Goal: Task Accomplishment & Management: Use online tool/utility

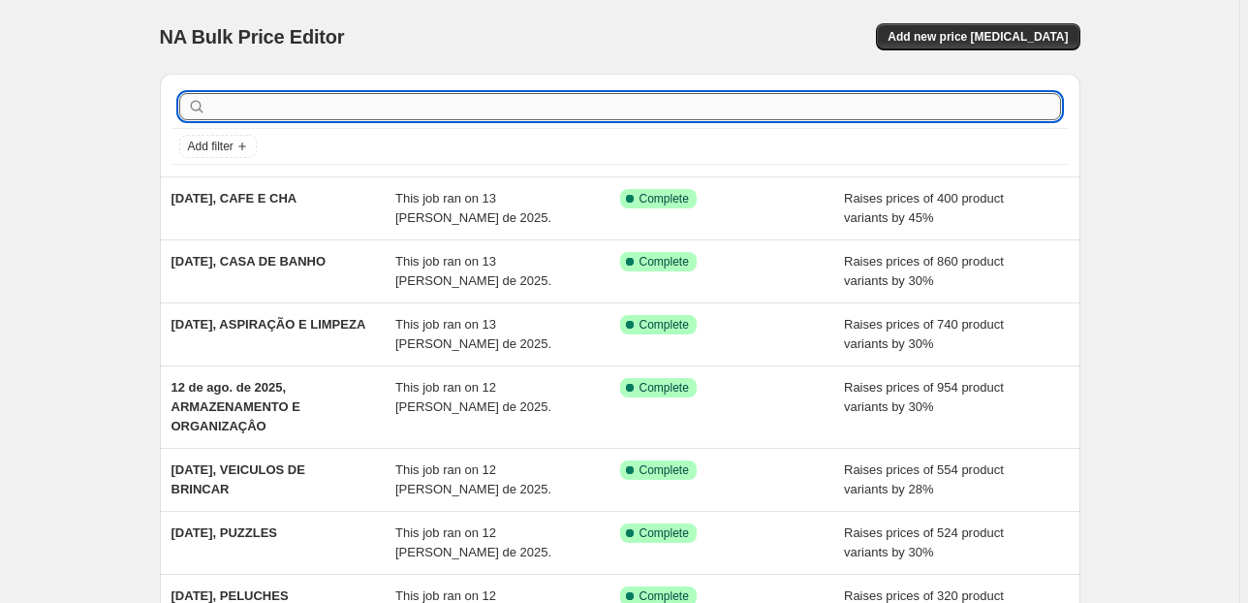
click at [312, 106] on input "text" at bounding box center [635, 106] width 851 height 27
type input "CLIMATIZAÇÃO"
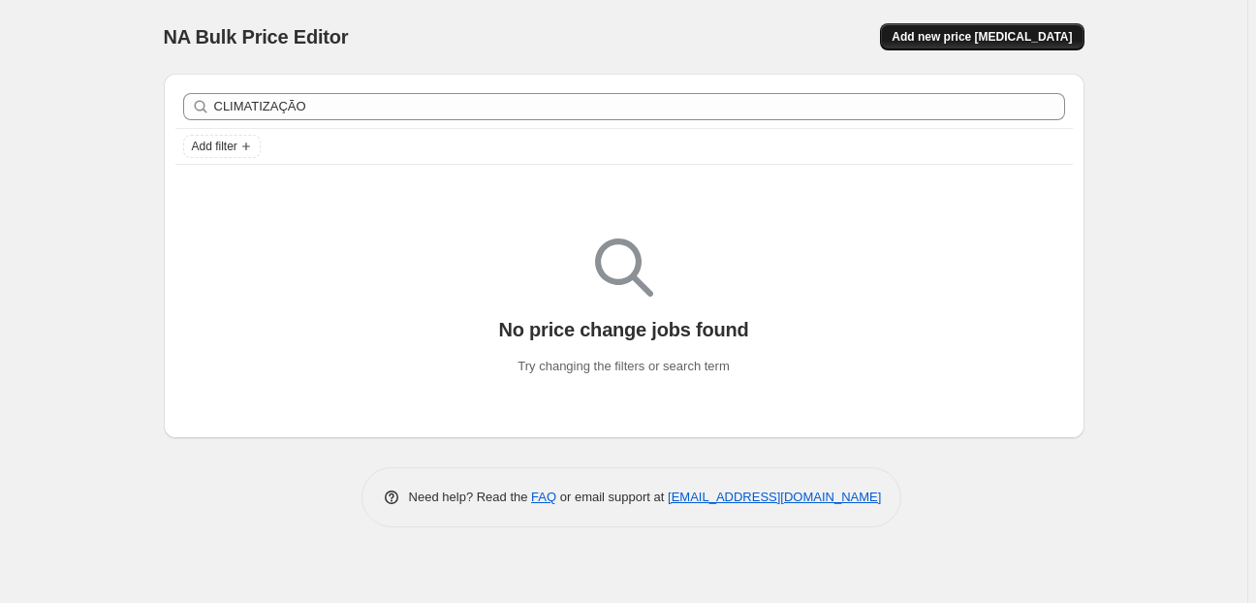
click at [977, 40] on span "Add new price [MEDICAL_DATA]" at bounding box center [981, 37] width 180 height 16
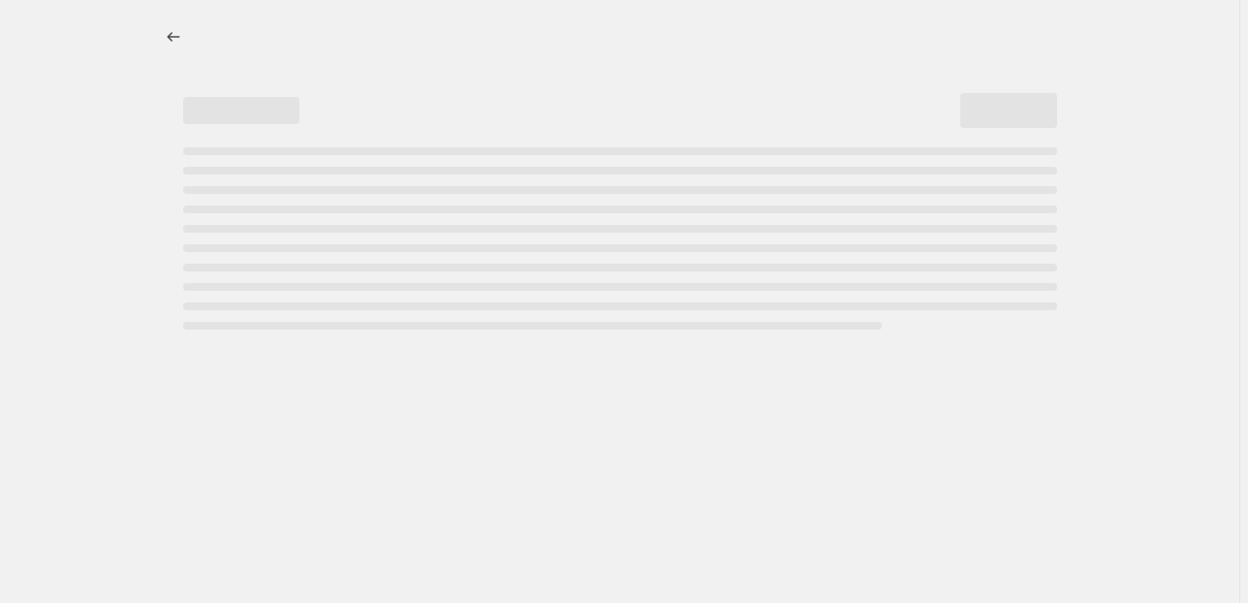
select select "percentage"
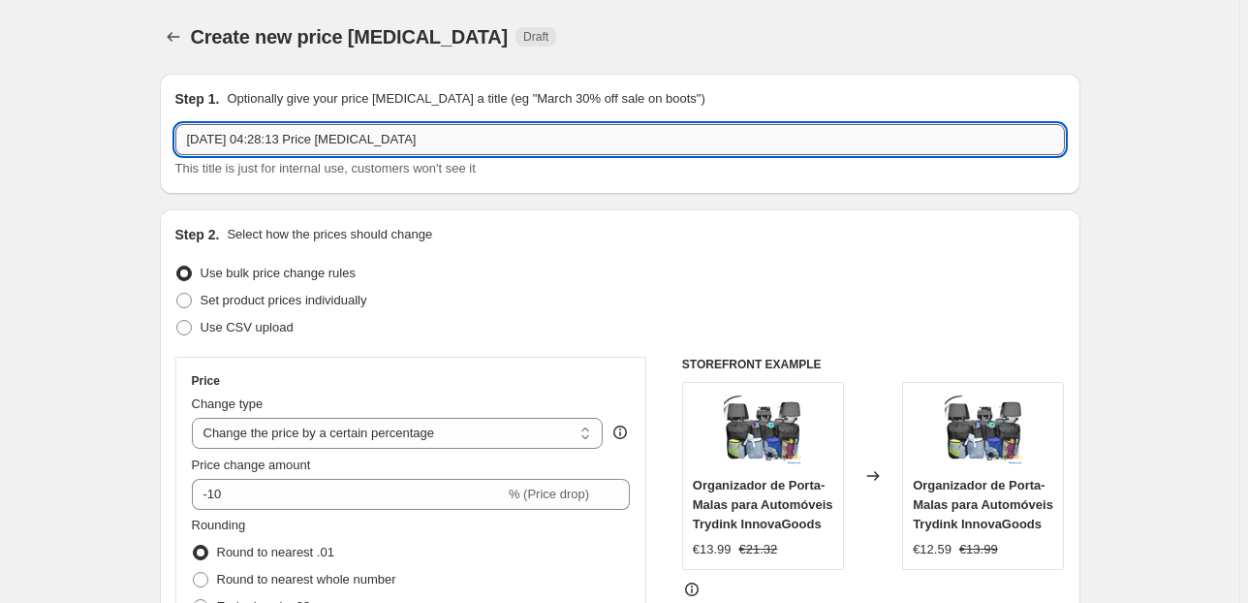
click at [266, 137] on input "[DATE] 04:28:13 Price [MEDICAL_DATA]" at bounding box center [619, 139] width 889 height 31
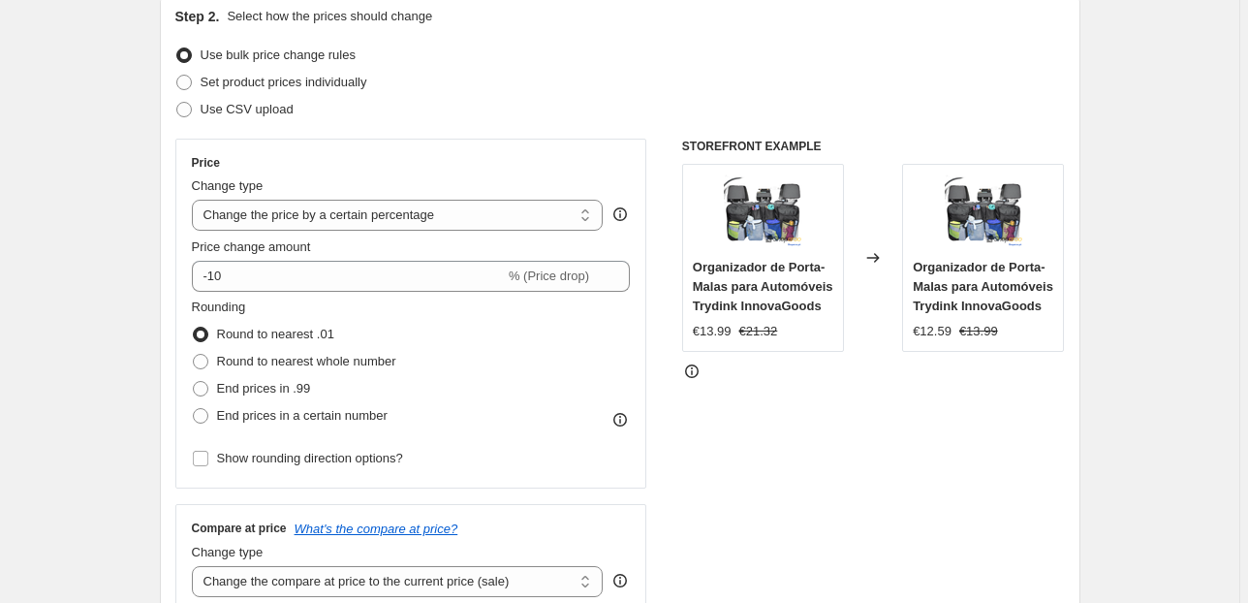
scroll to position [233, 0]
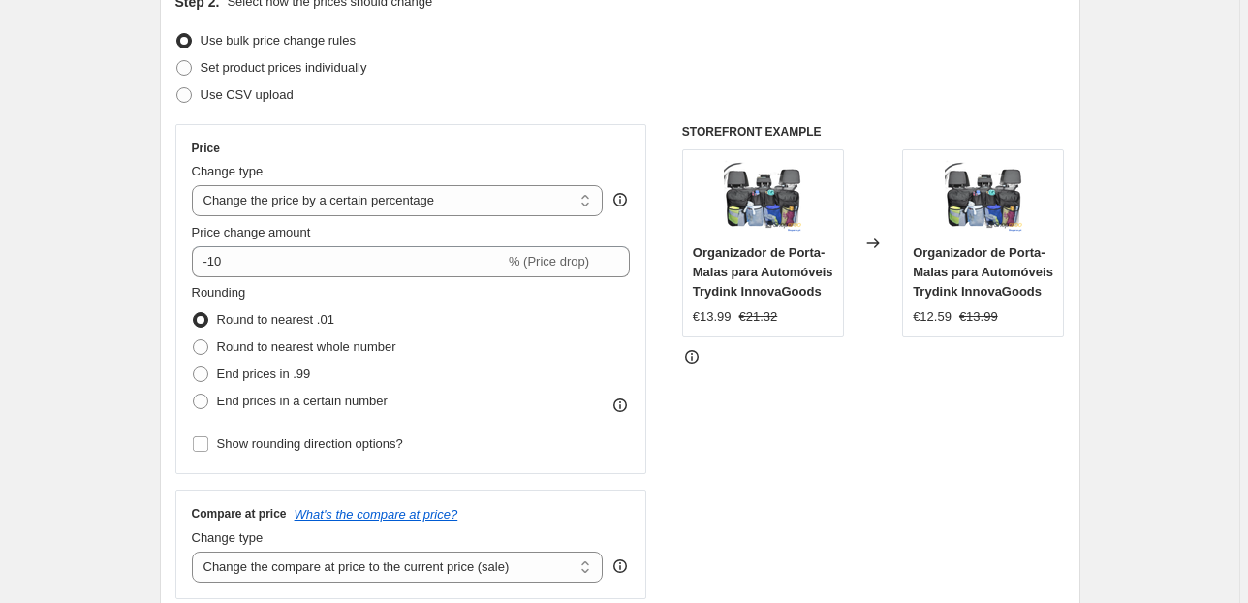
type input "[DATE], CLIMATIZAÇÂO PORTATIL"
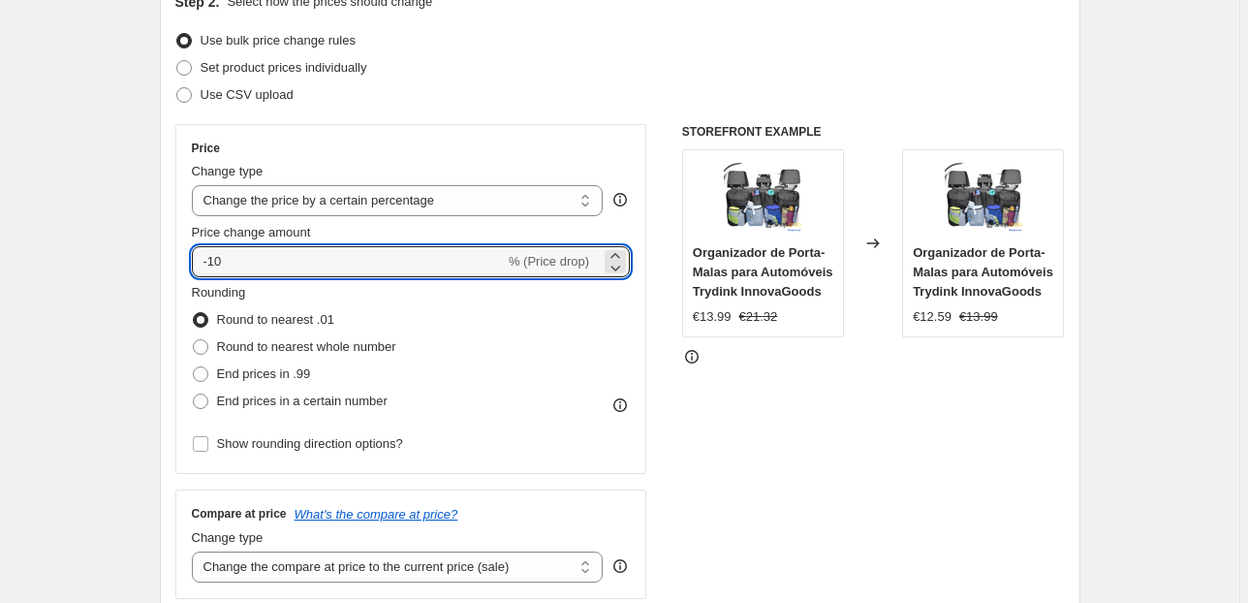
drag, startPoint x: 171, startPoint y: 256, endPoint x: 149, endPoint y: 251, distance: 21.9
click at [167, 234] on div "Step 2. Select how the prices should change Use bulk price change rules Set pro…" at bounding box center [620, 317] width 920 height 680
drag, startPoint x: 221, startPoint y: 263, endPoint x: 129, endPoint y: 273, distance: 92.7
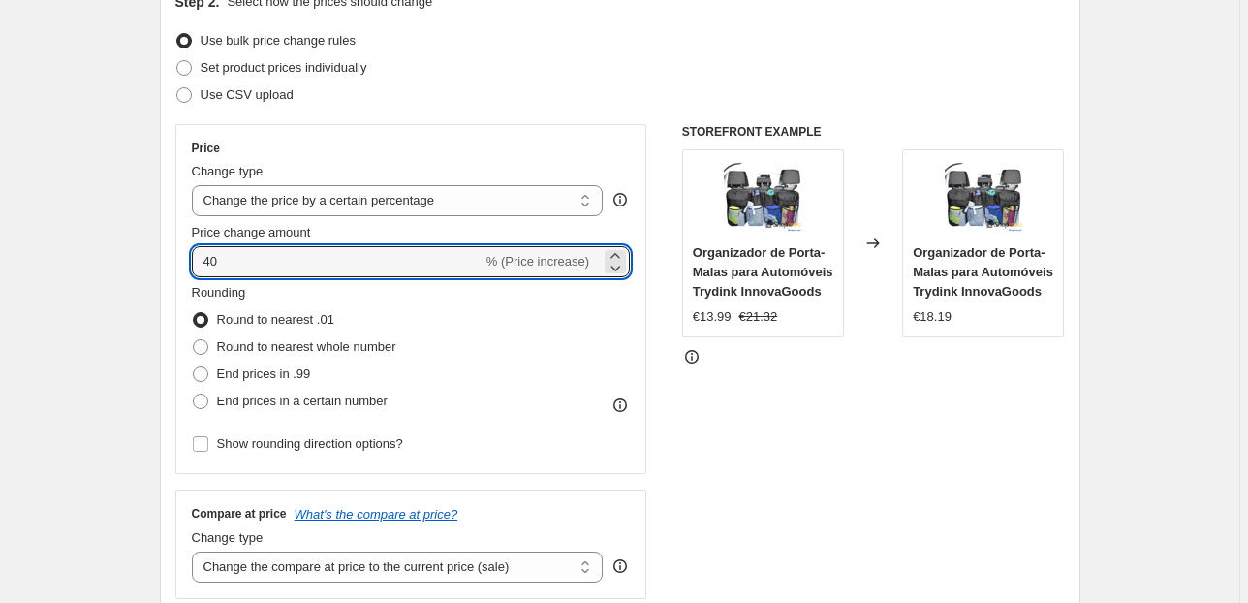
type input "40"
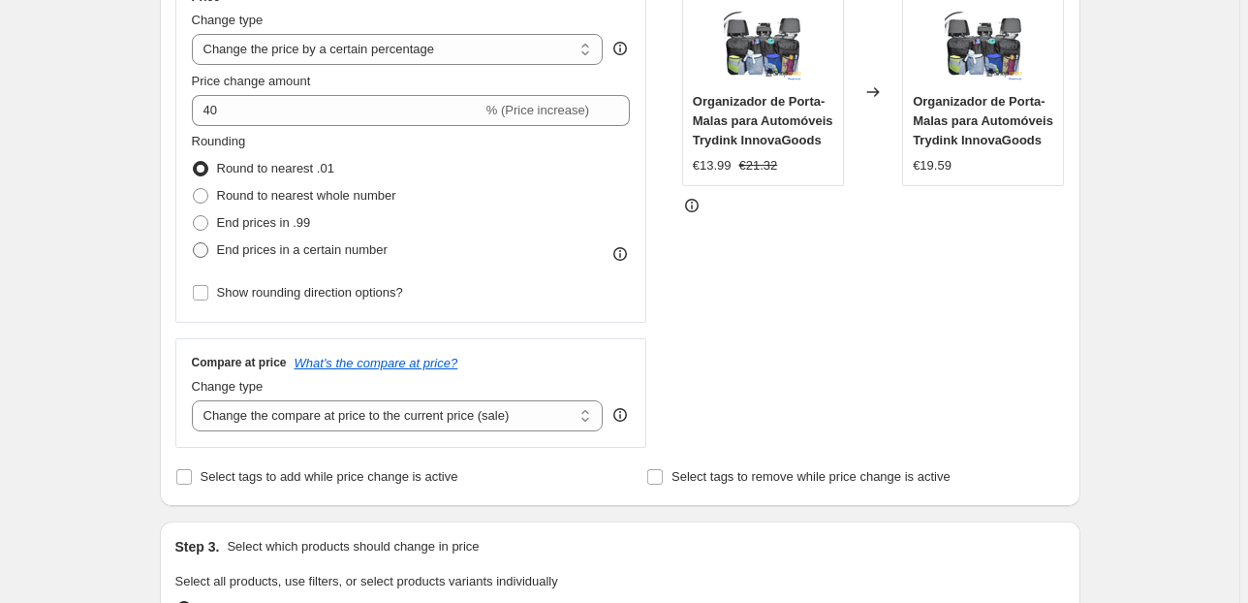
scroll to position [465, 0]
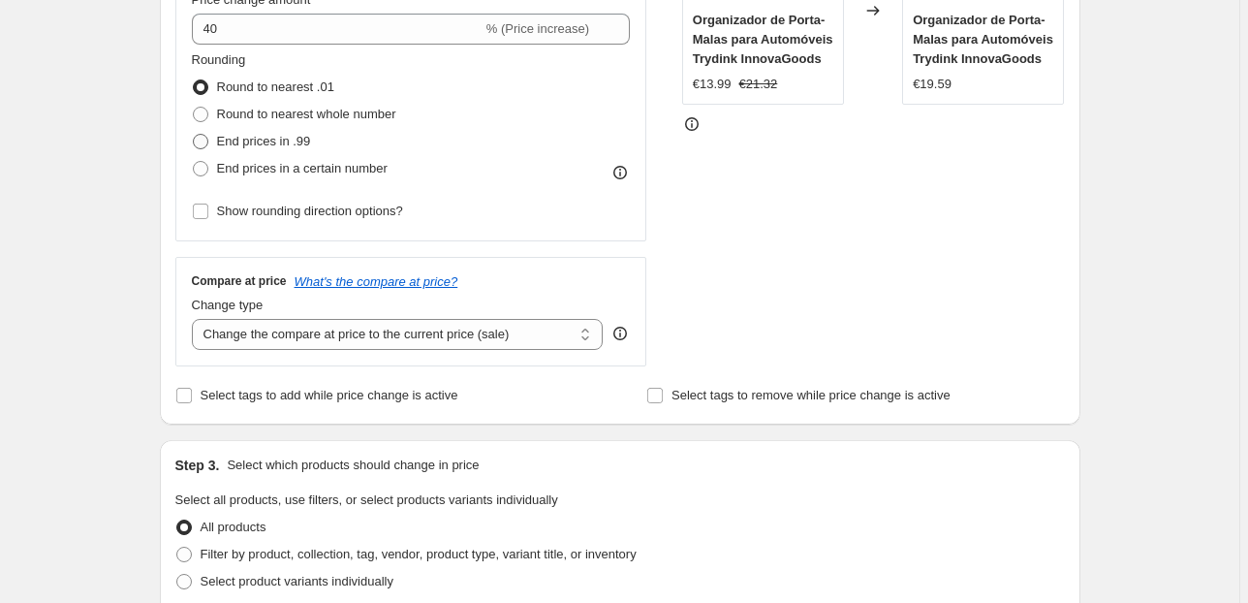
click at [229, 148] on span "End prices in .99" at bounding box center [264, 141] width 94 height 19
click at [194, 135] on input "End prices in .99" at bounding box center [193, 134] width 1 height 1
radio input "true"
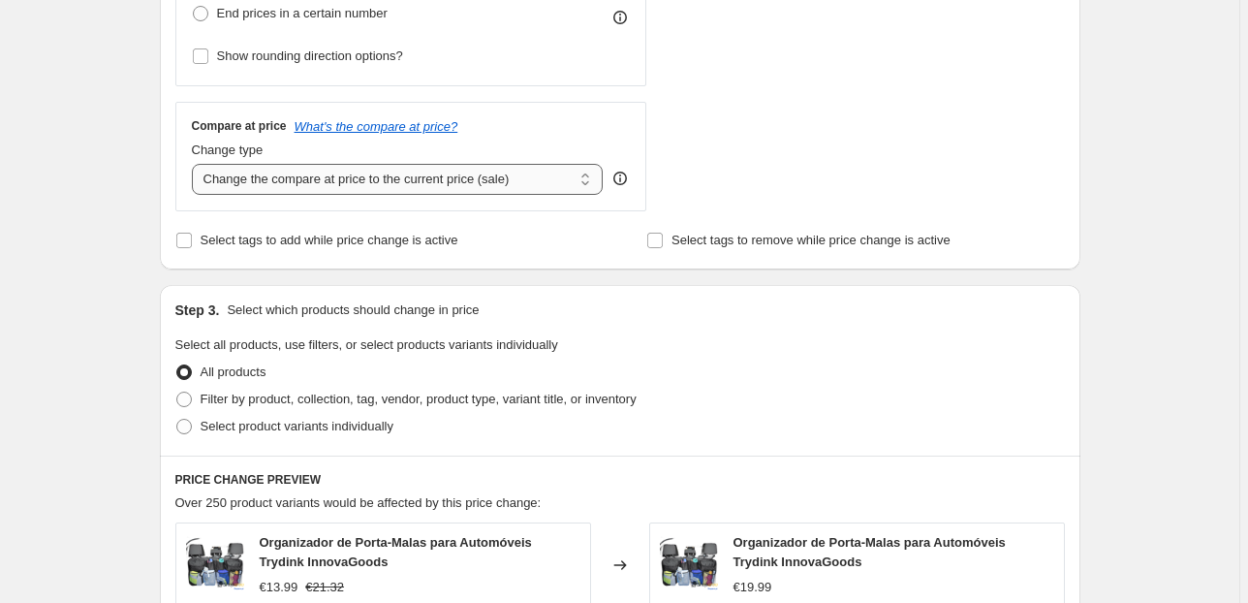
click at [498, 186] on select "Change the compare at price to the current price (sale) Change the compare at p…" at bounding box center [398, 179] width 412 height 31
select select "pp"
click at [195, 164] on select "Change the compare at price to the current price (sale) Change the compare at p…" at bounding box center [398, 179] width 412 height 31
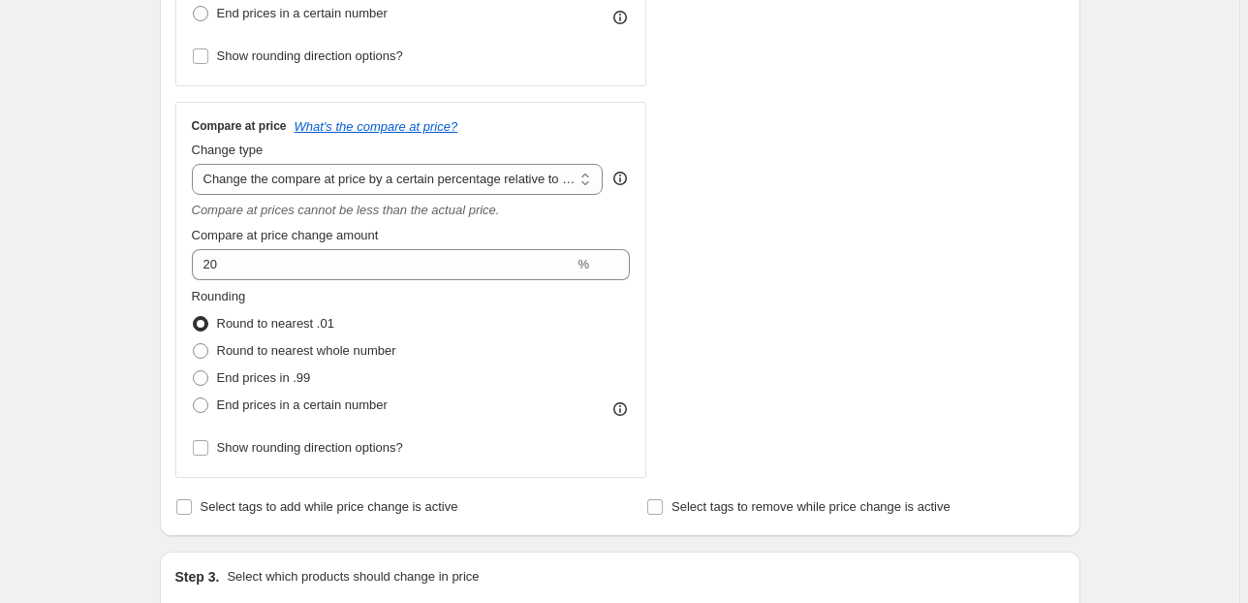
click at [78, 271] on div "Create new price [MEDICAL_DATA]. This page is ready Create new price [MEDICAL_D…" at bounding box center [619, 494] width 1239 height 2228
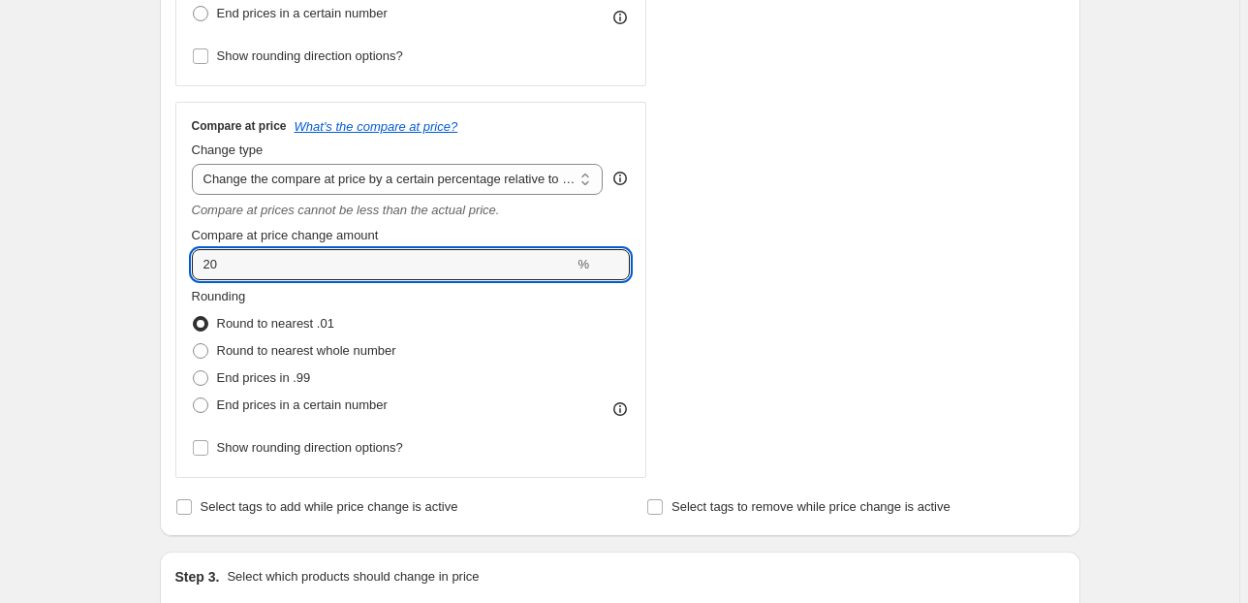
drag, startPoint x: 172, startPoint y: 265, endPoint x: 87, endPoint y: 265, distance: 85.3
click at [87, 265] on div "Create new price [MEDICAL_DATA]. This page is ready Create new price [MEDICAL_D…" at bounding box center [619, 494] width 1239 height 2228
click at [136, 226] on div "Create new price [MEDICAL_DATA]. This page is ready Create new price [MEDICAL_D…" at bounding box center [619, 494] width 1239 height 2228
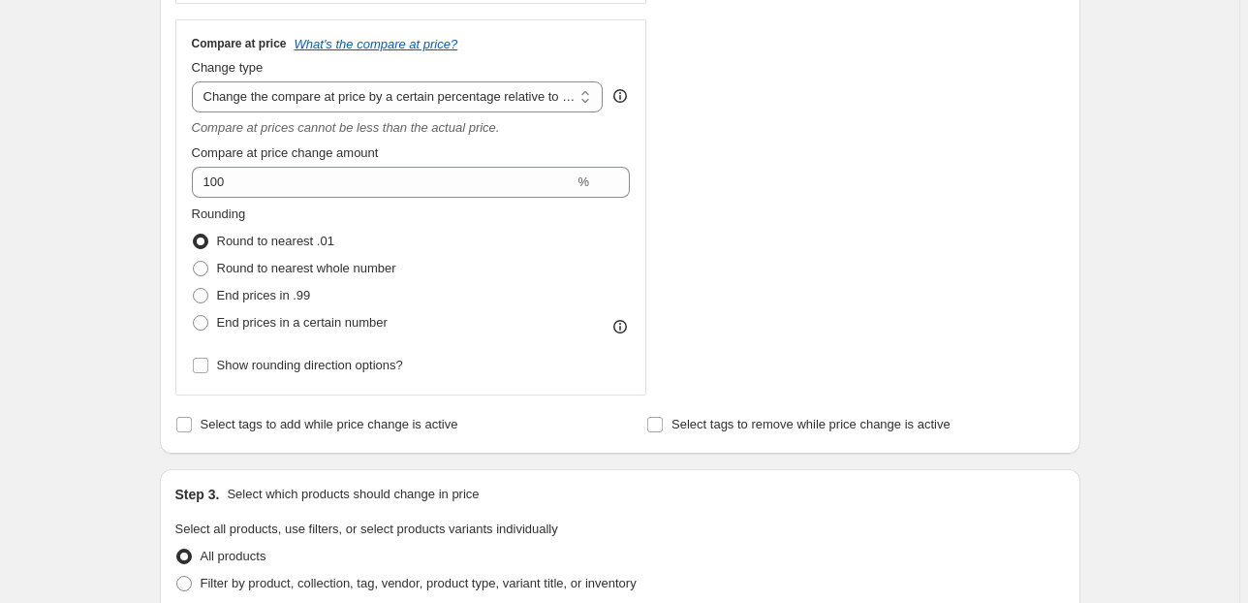
scroll to position [775, 0]
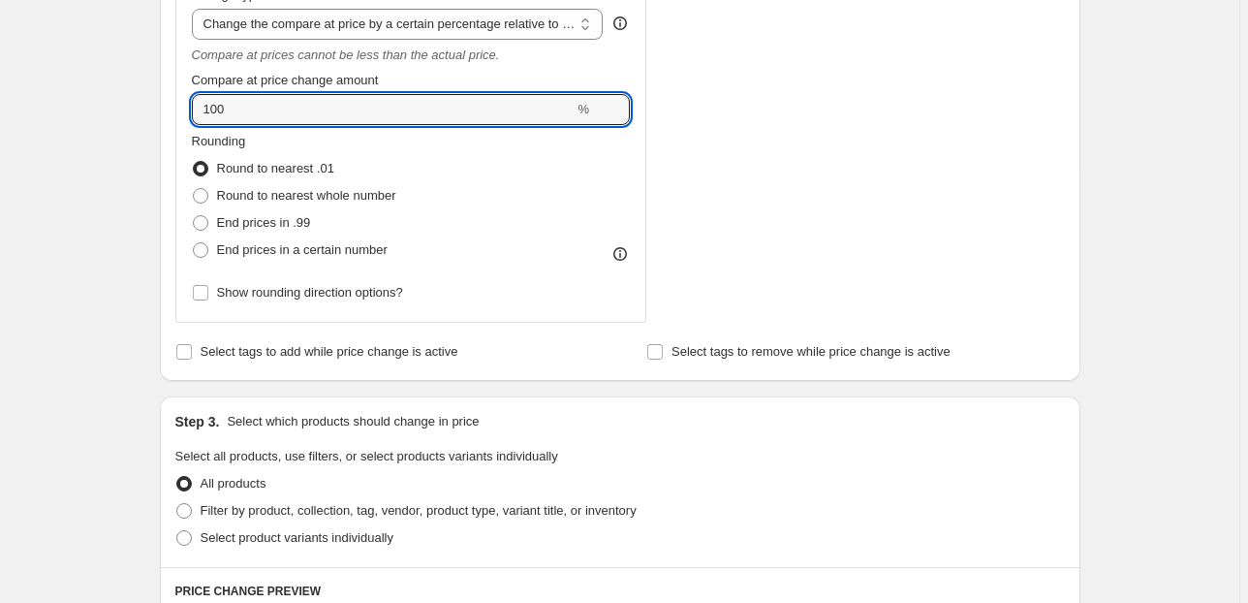
click at [101, 105] on div "Create new price [MEDICAL_DATA]. This page is ready Create new price [MEDICAL_D…" at bounding box center [619, 339] width 1239 height 2228
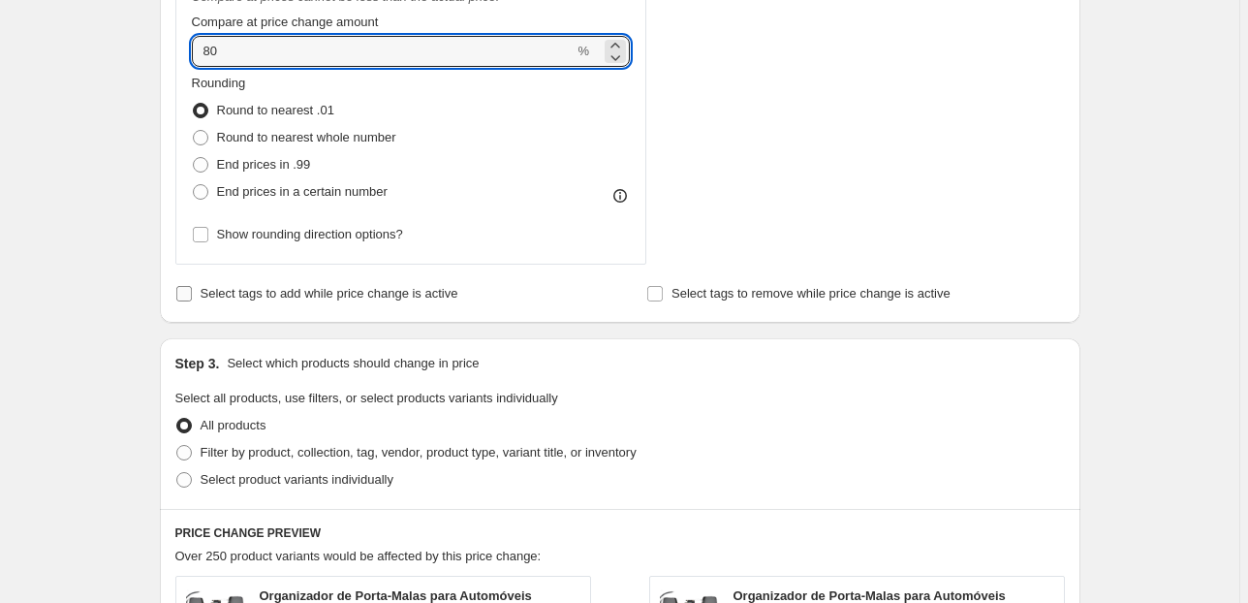
scroll to position [930, 0]
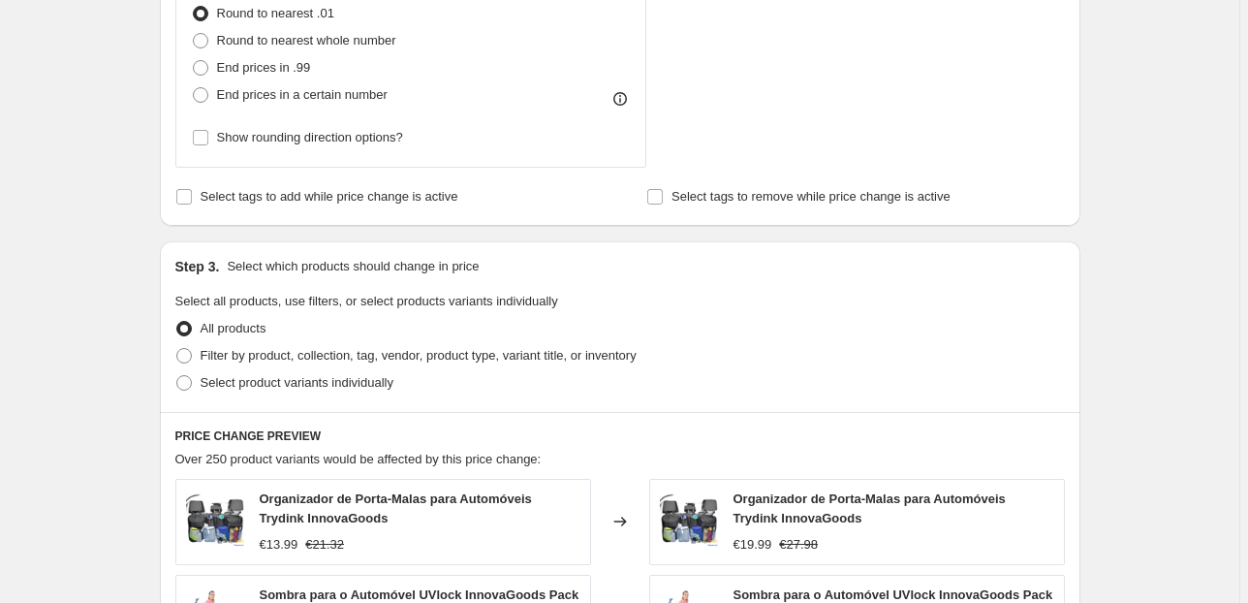
type input "80"
click at [434, 297] on span "Select all products, use filters, or select products variants individually" at bounding box center [366, 301] width 383 height 15
click at [399, 348] on span "Filter by product, collection, tag, vendor, product type, variant title, or inv…" at bounding box center [419, 355] width 436 height 15
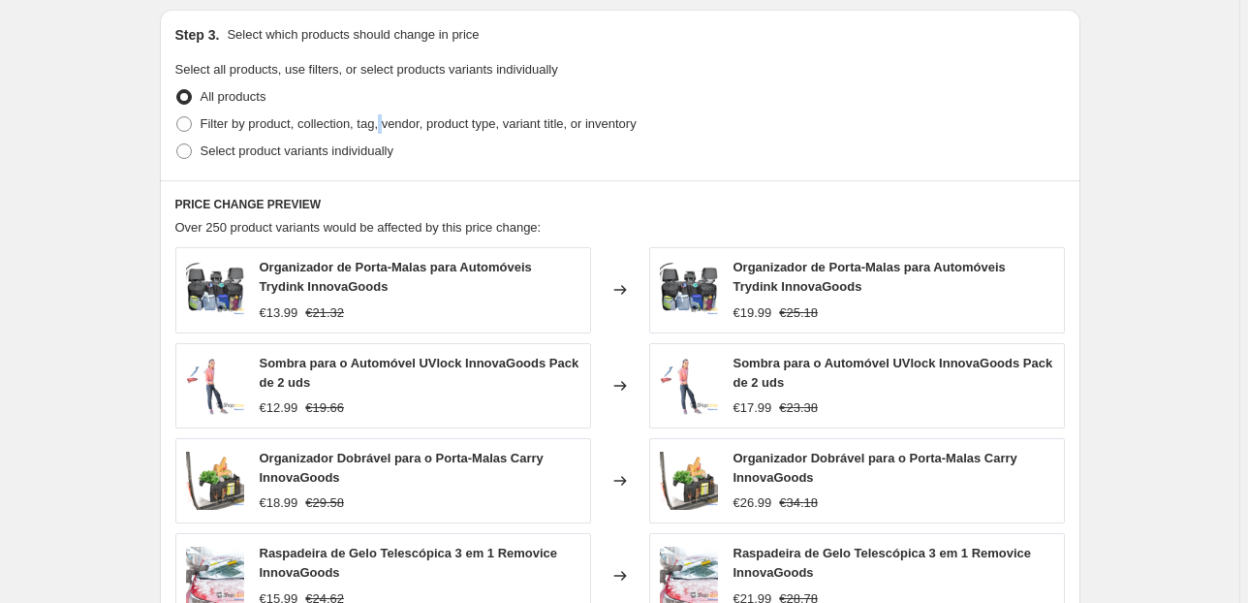
scroll to position [1163, 0]
click at [430, 118] on span "Filter by product, collection, tag, vendor, product type, variant title, or inv…" at bounding box center [419, 122] width 436 height 15
click at [177, 116] on input "Filter by product, collection, tag, vendor, product type, variant title, or inv…" at bounding box center [176, 115] width 1 height 1
radio input "true"
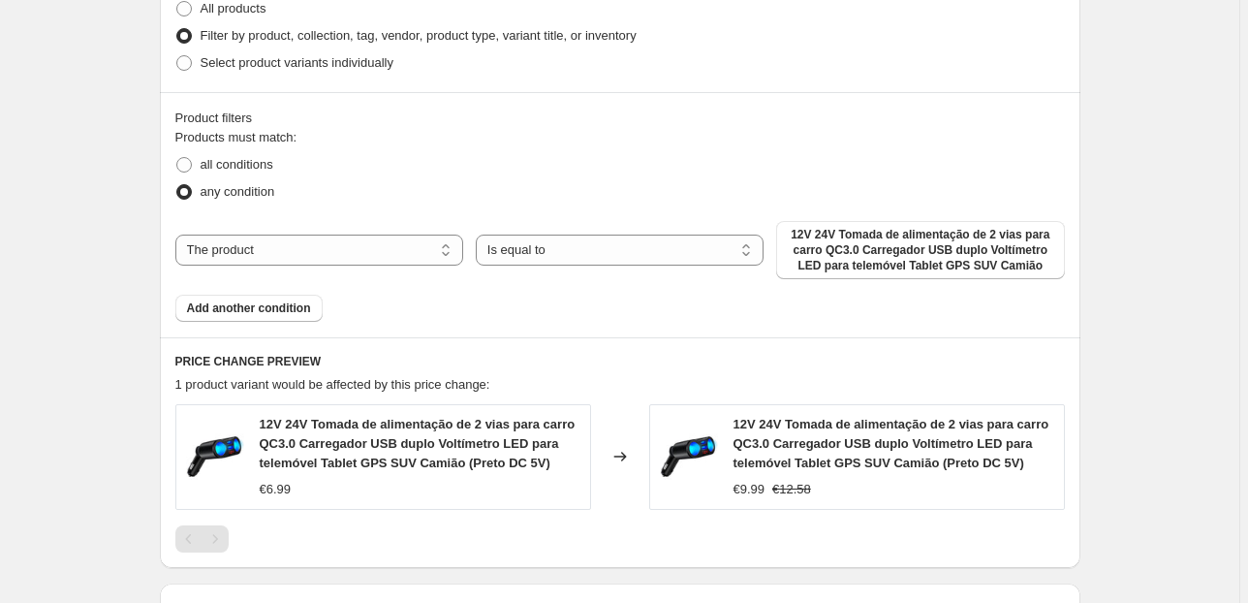
scroll to position [1318, 0]
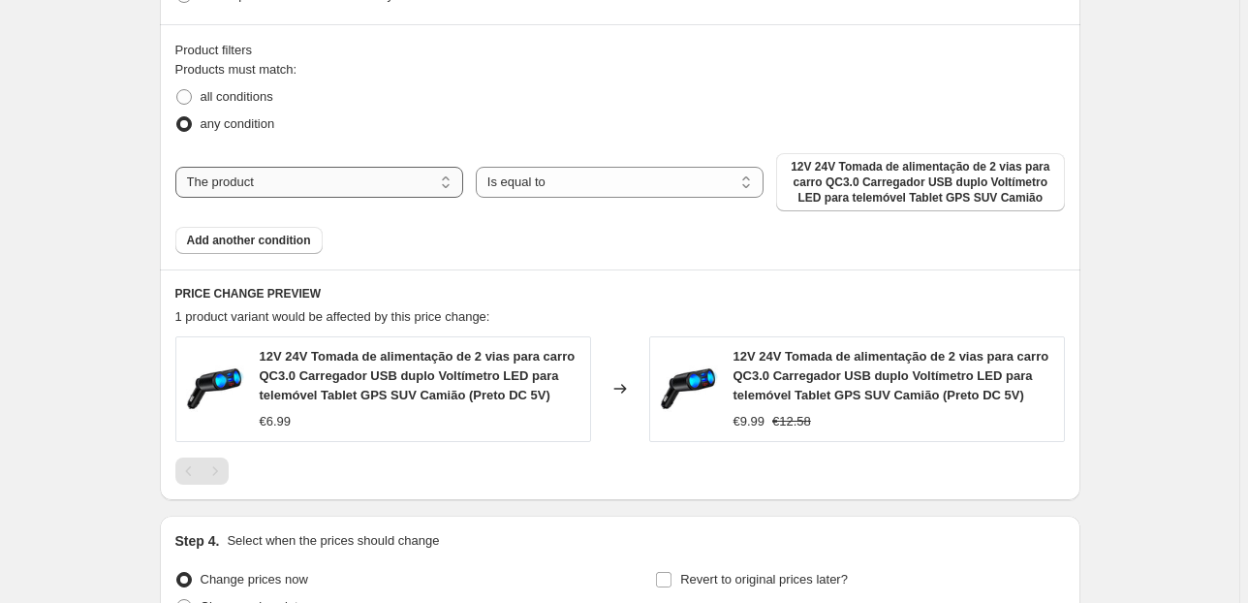
drag, startPoint x: 411, startPoint y: 166, endPoint x: 408, endPoint y: 192, distance: 26.3
click at [411, 167] on select "The product The product's collection The product's tag The product's vendor The…" at bounding box center [319, 182] width 288 height 31
select select "collection"
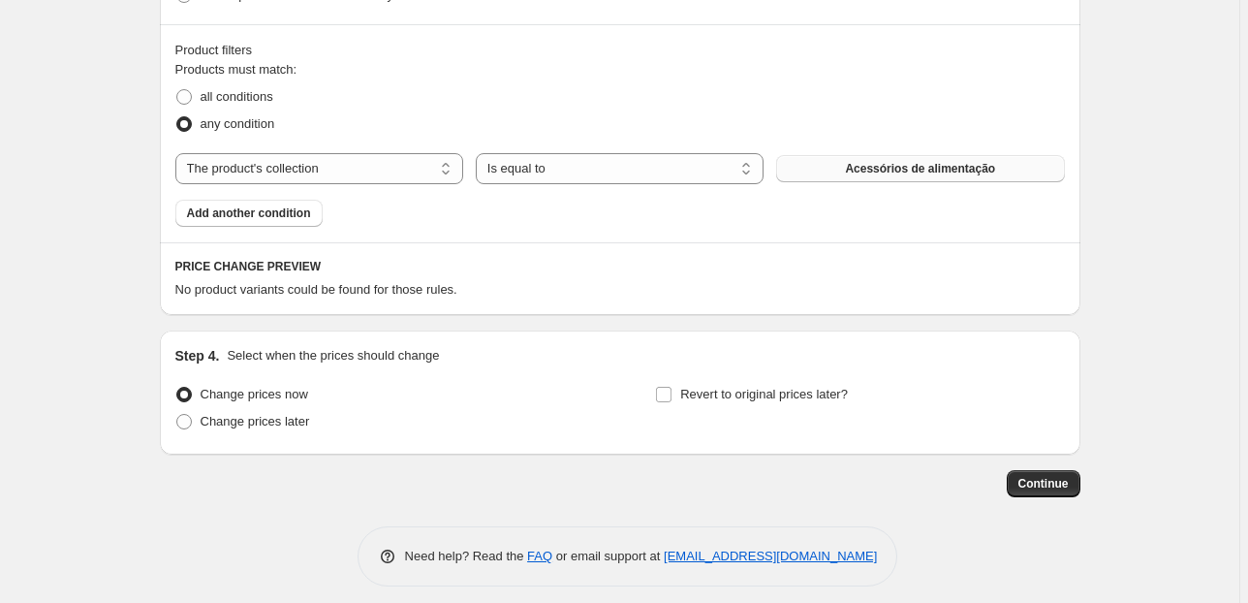
click at [864, 168] on span "Acessórios de alimentação" at bounding box center [920, 169] width 150 height 16
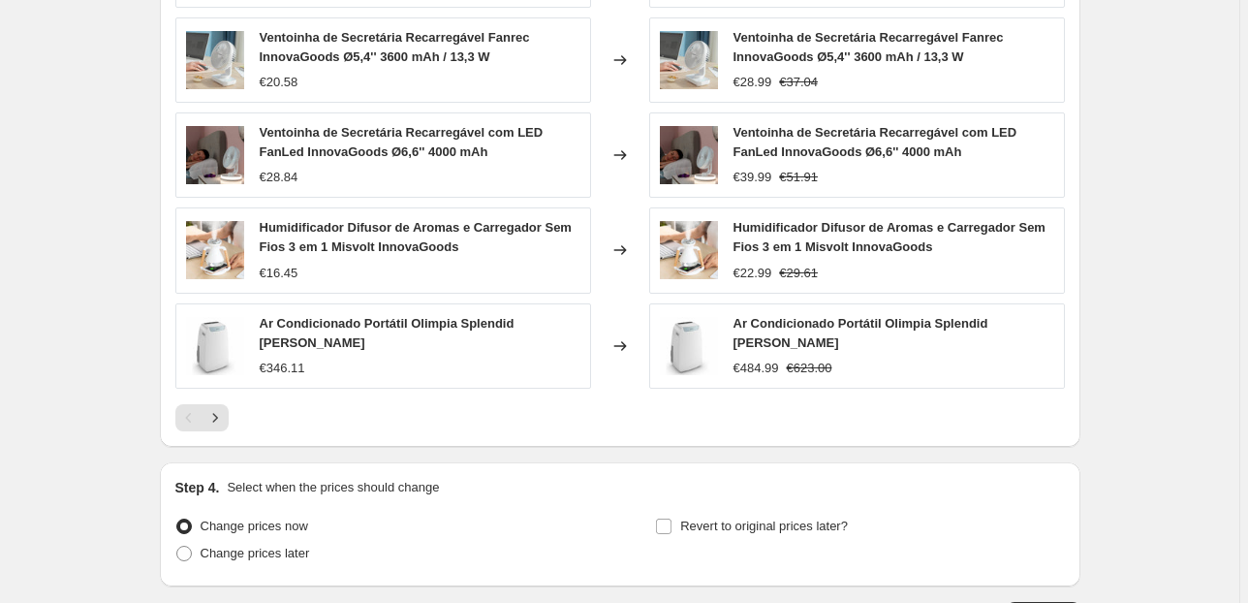
scroll to position [1840, 0]
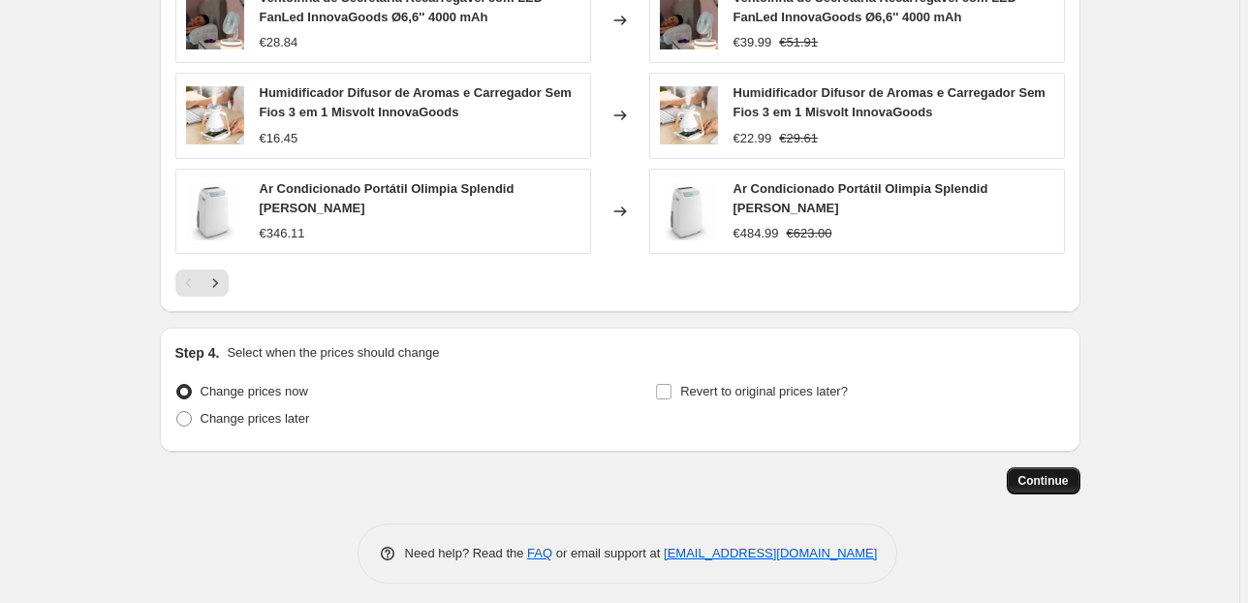
click at [1054, 482] on button "Continue" at bounding box center [1044, 480] width 74 height 27
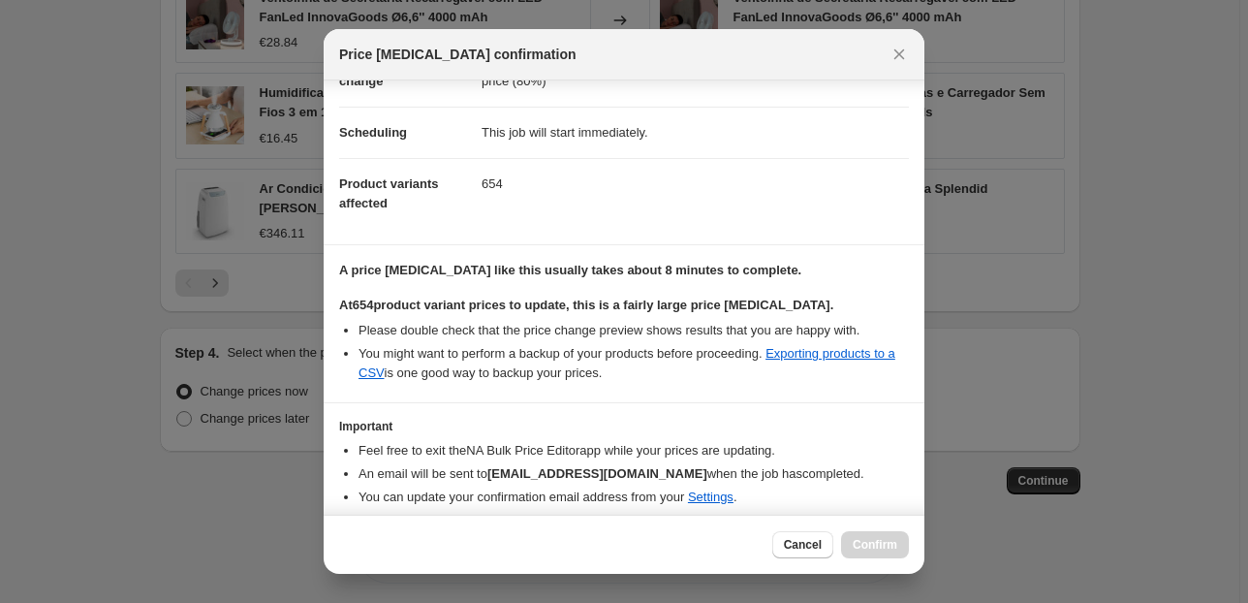
scroll to position [198, 0]
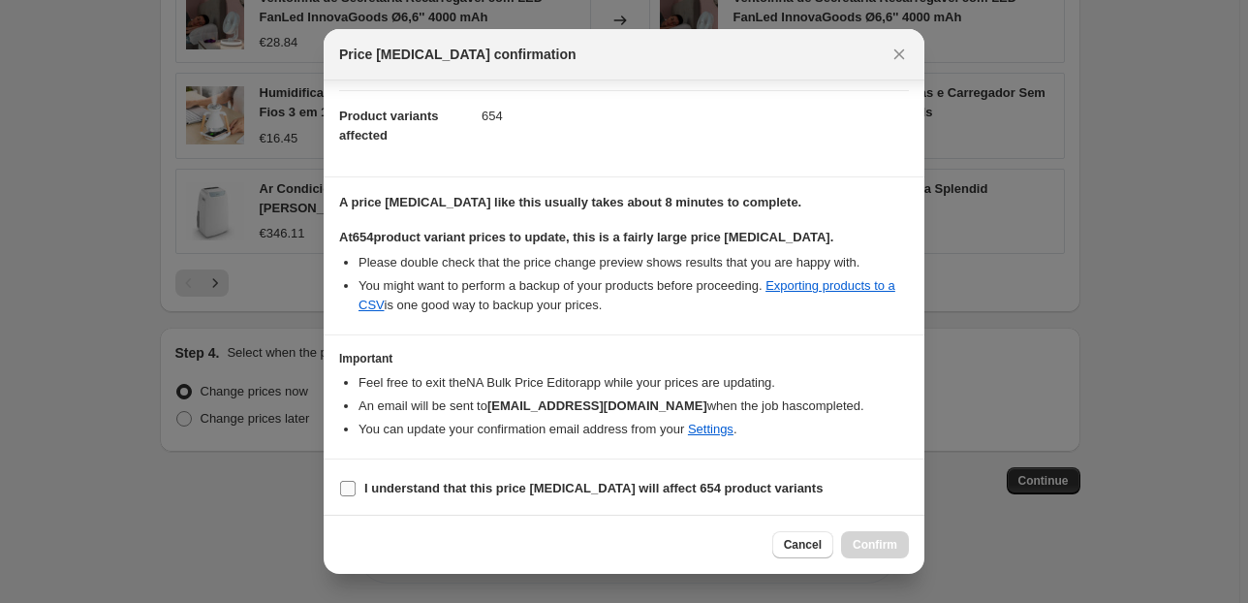
click at [349, 489] on label "I understand that this price [MEDICAL_DATA] will affect 654 product variants" at bounding box center [580, 488] width 483 height 27
click at [349, 489] on input "I understand that this price [MEDICAL_DATA] will affect 654 product variants" at bounding box center [348, 489] width 16 height 16
checkbox input "true"
click at [902, 544] on button "Confirm" at bounding box center [875, 544] width 68 height 27
